Goal: Use online tool/utility: Utilize a website feature to perform a specific function

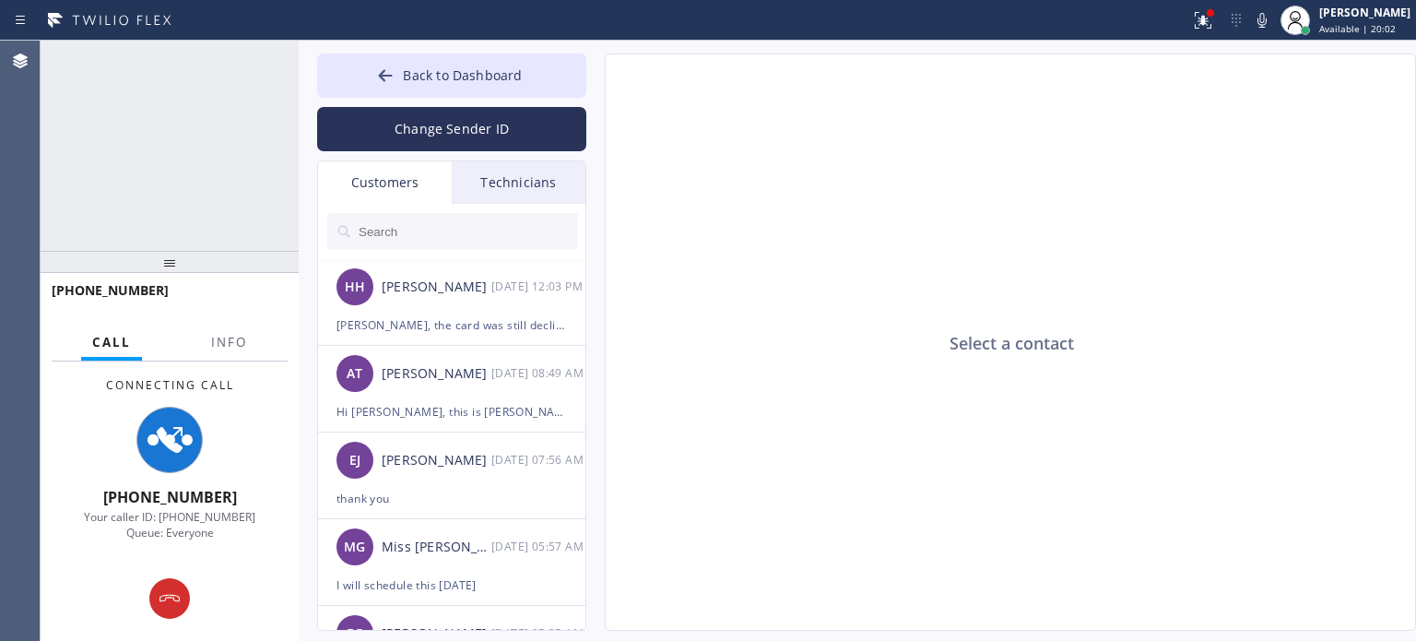
type input "[PHONE_NUMBER]"
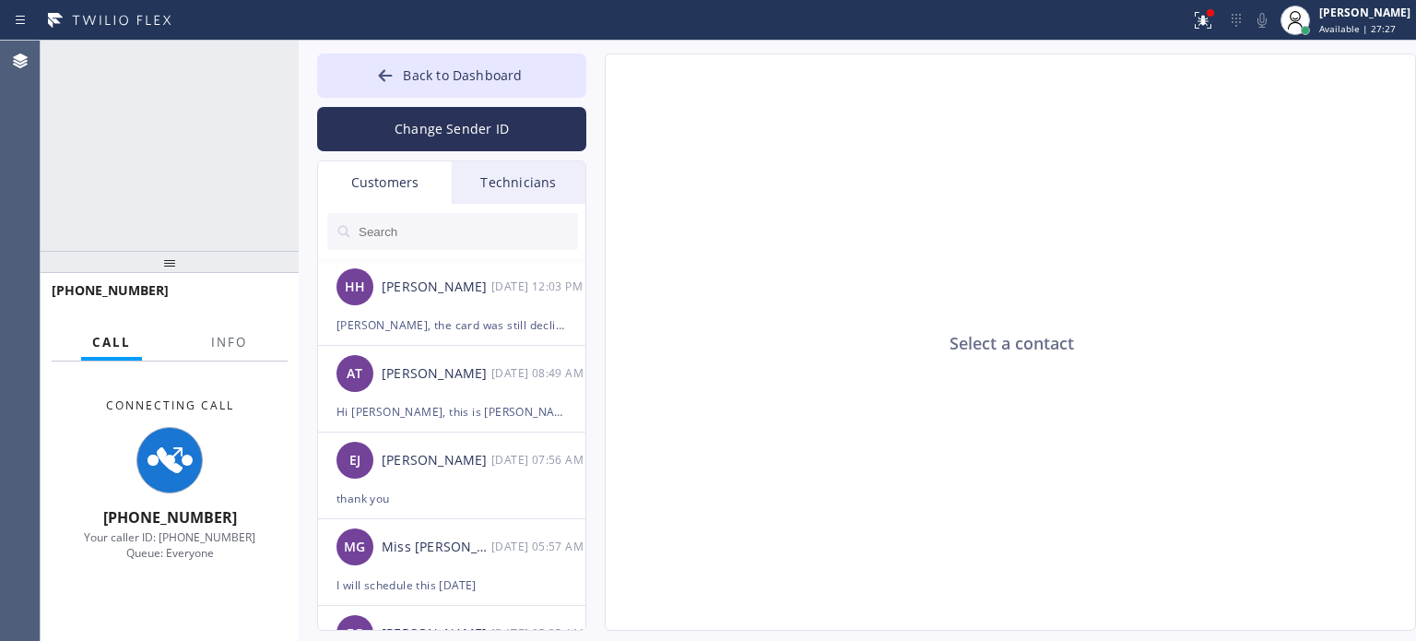
type input "[PHONE_NUMBER]"
